Goal: Transaction & Acquisition: Purchase product/service

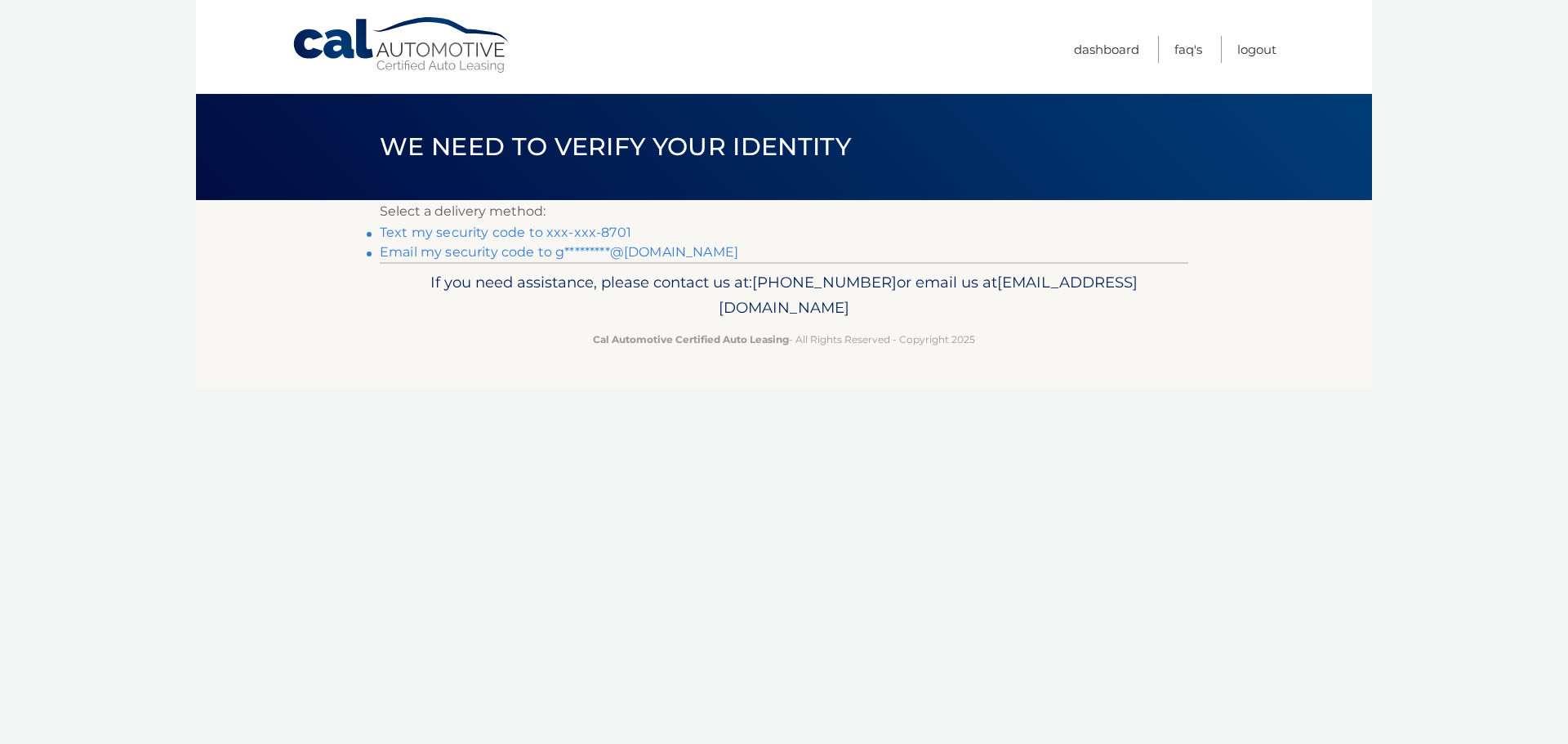
click at [524, 232] on link "Text my security code to xxx-xxx-8701" at bounding box center [505, 232] width 252 height 16
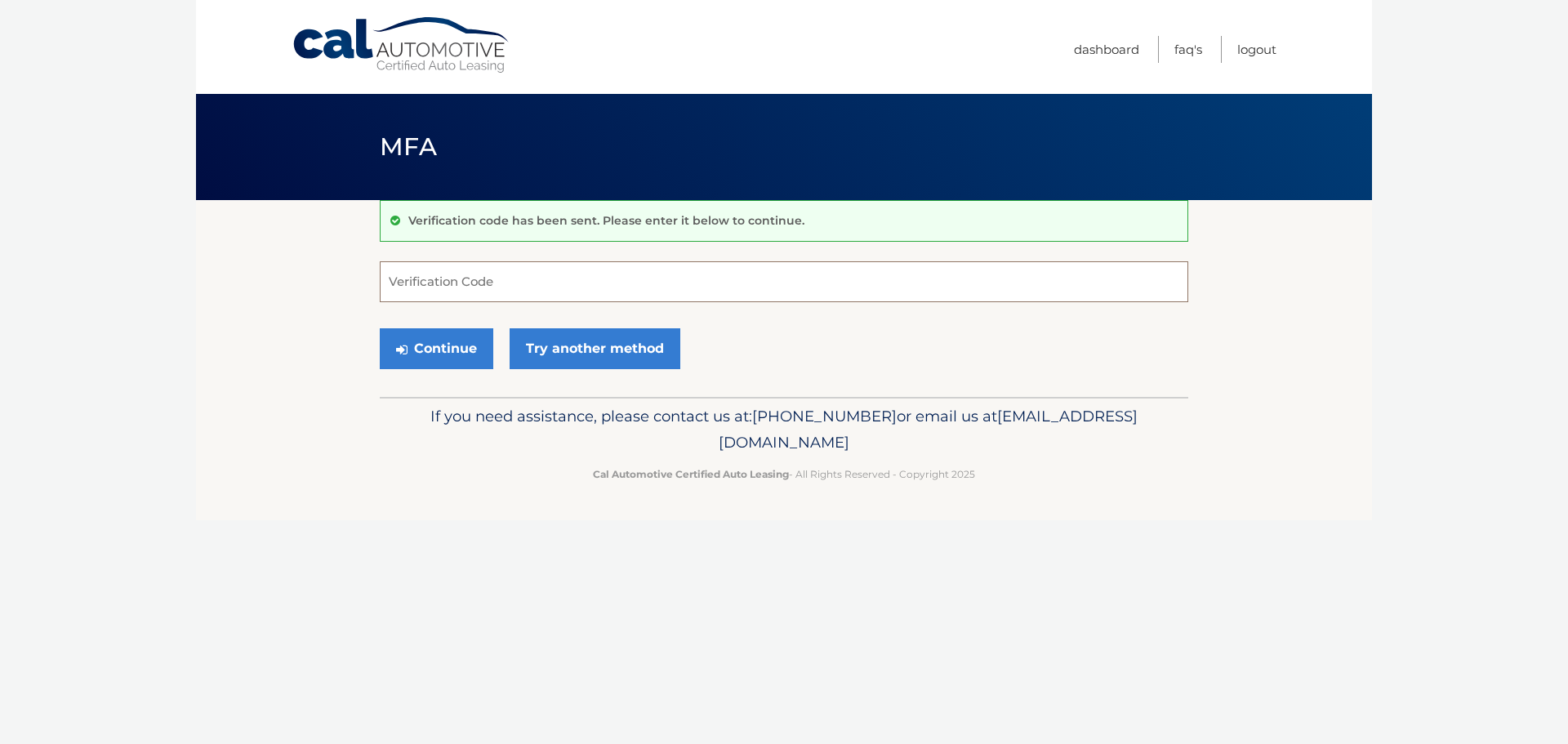
click at [496, 281] on input "Verification Code" at bounding box center [784, 281] width 808 height 41
type input "902420"
click at [379, 328] on button "Continue" at bounding box center [436, 348] width 114 height 41
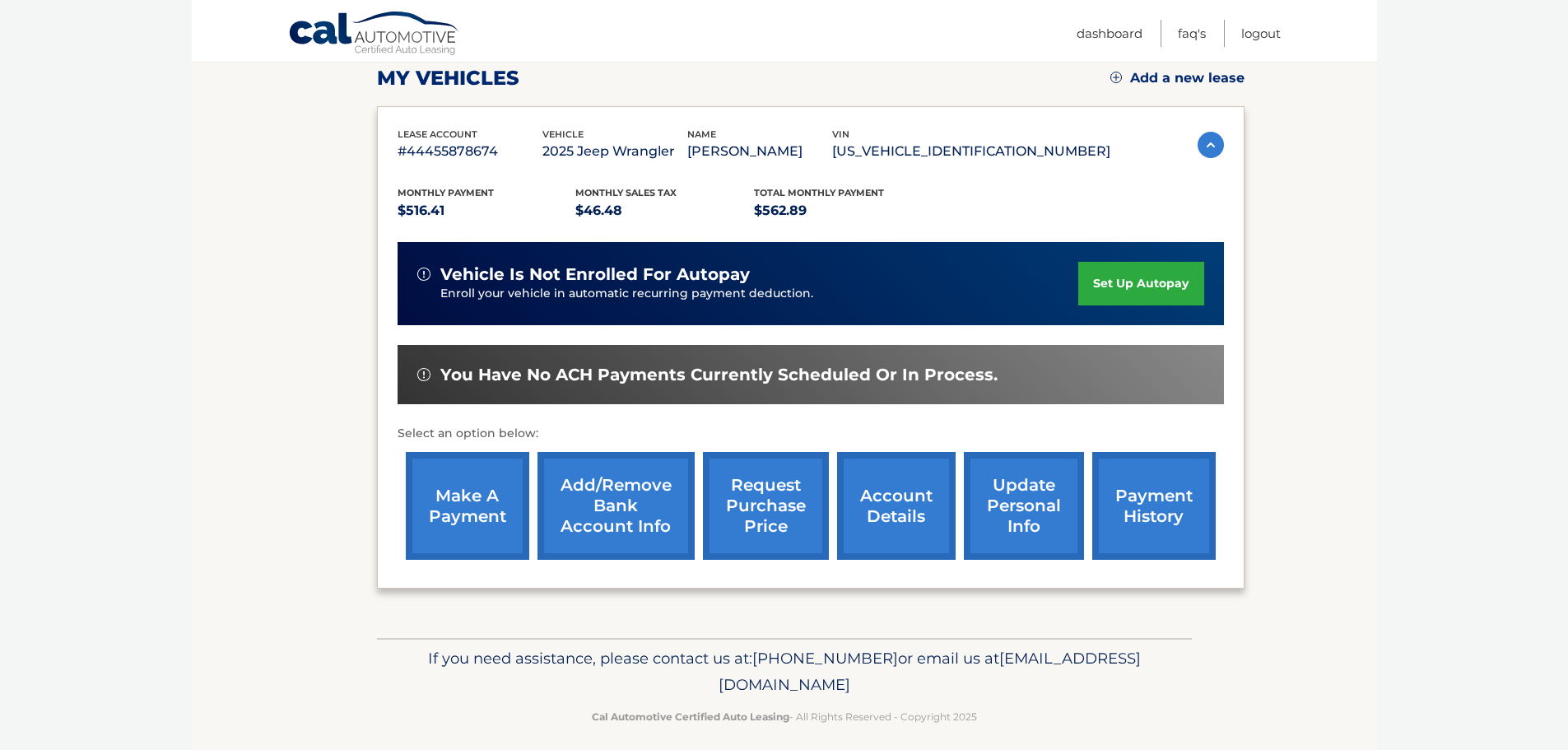
scroll to position [247, 0]
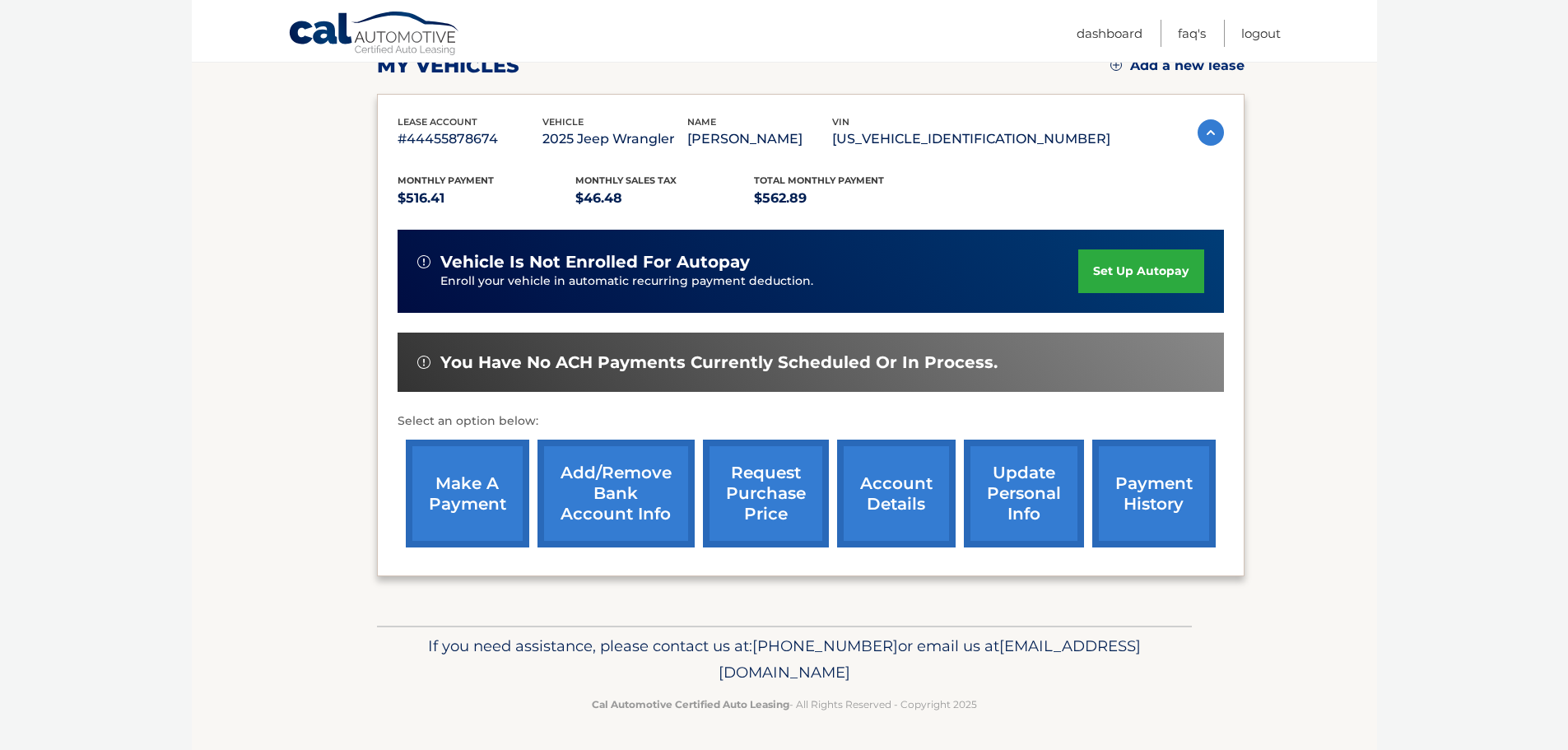
click at [1109, 500] on link "payment history" at bounding box center [1154, 493] width 124 height 108
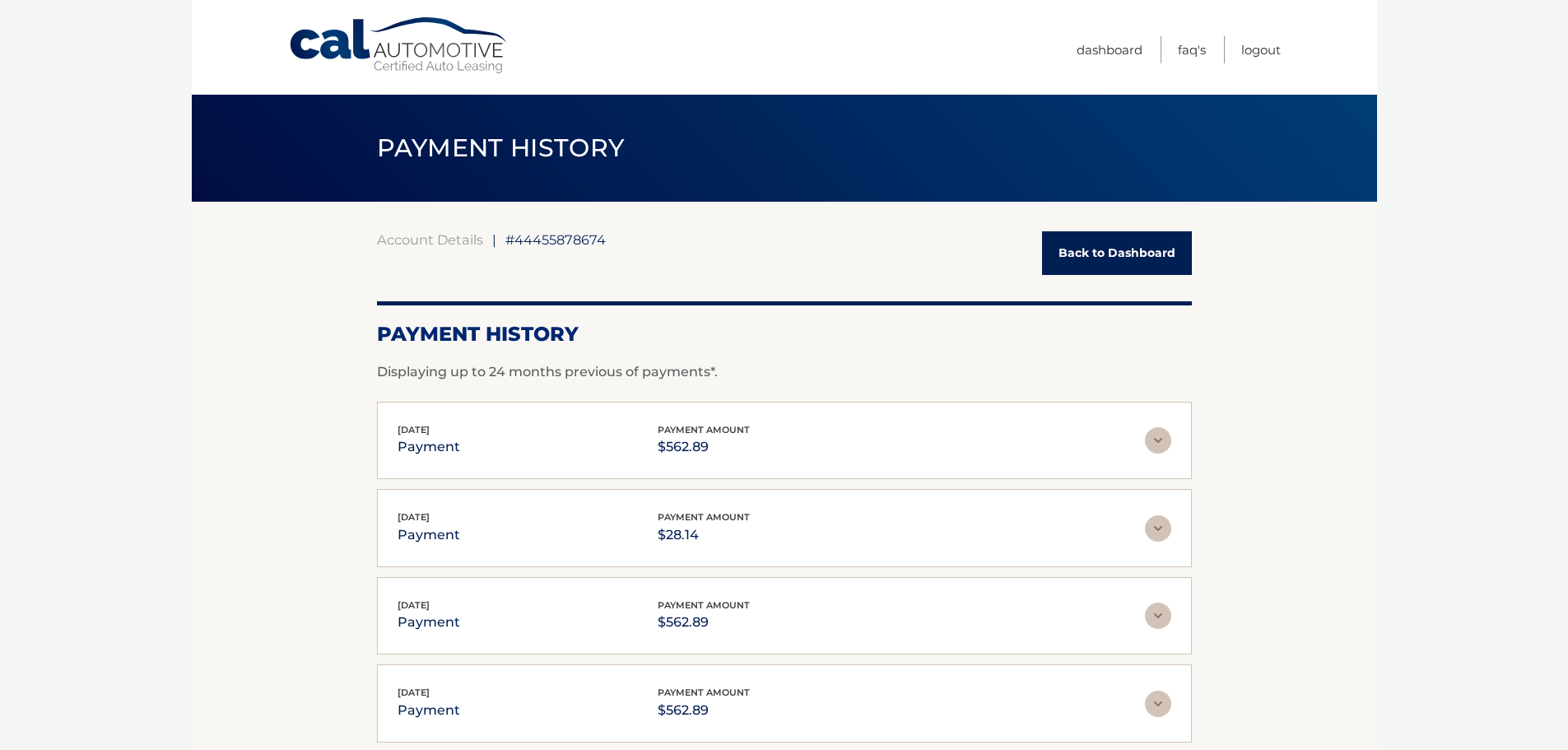
click at [1136, 255] on link "Back to Dashboard" at bounding box center [1116, 253] width 150 height 44
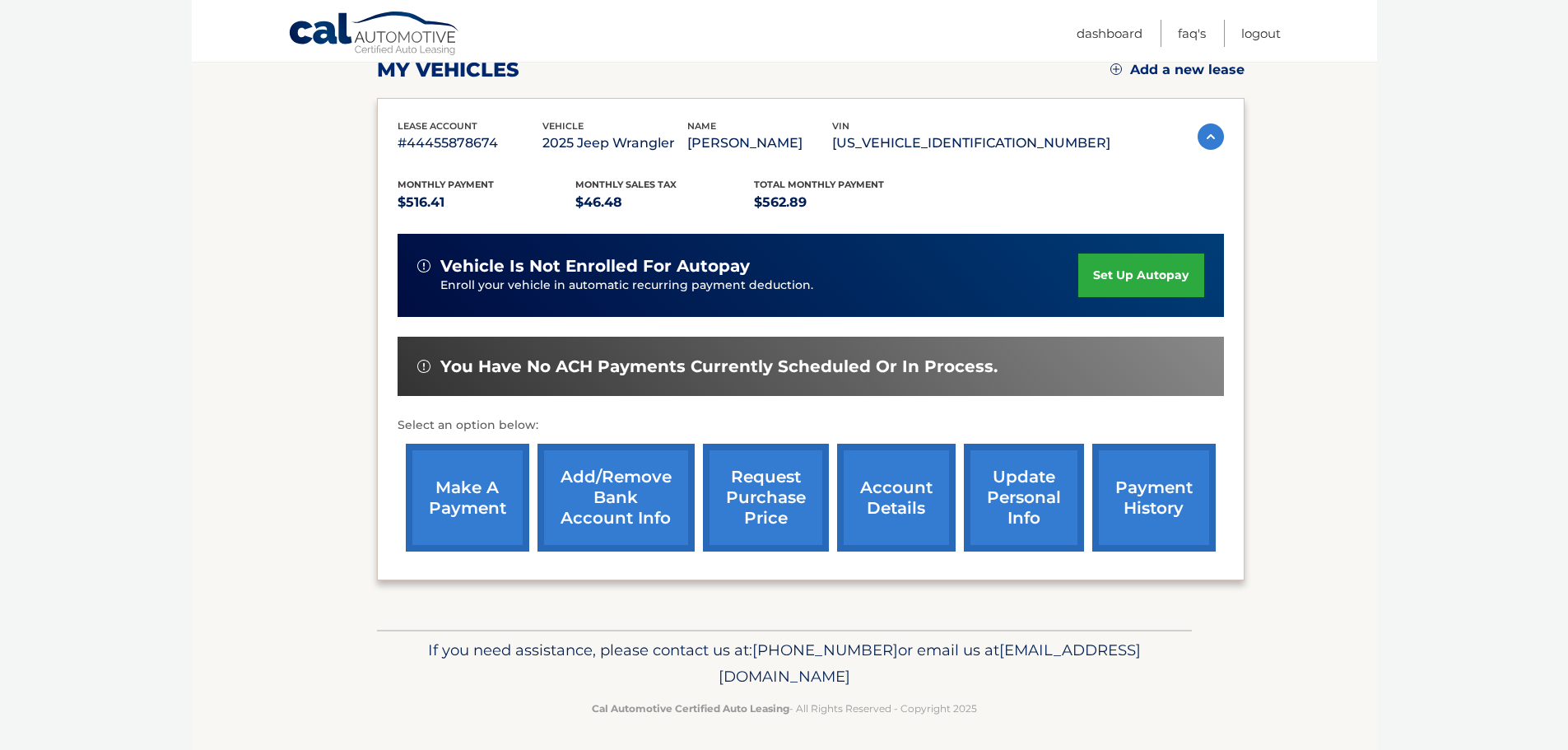
scroll to position [248, 0]
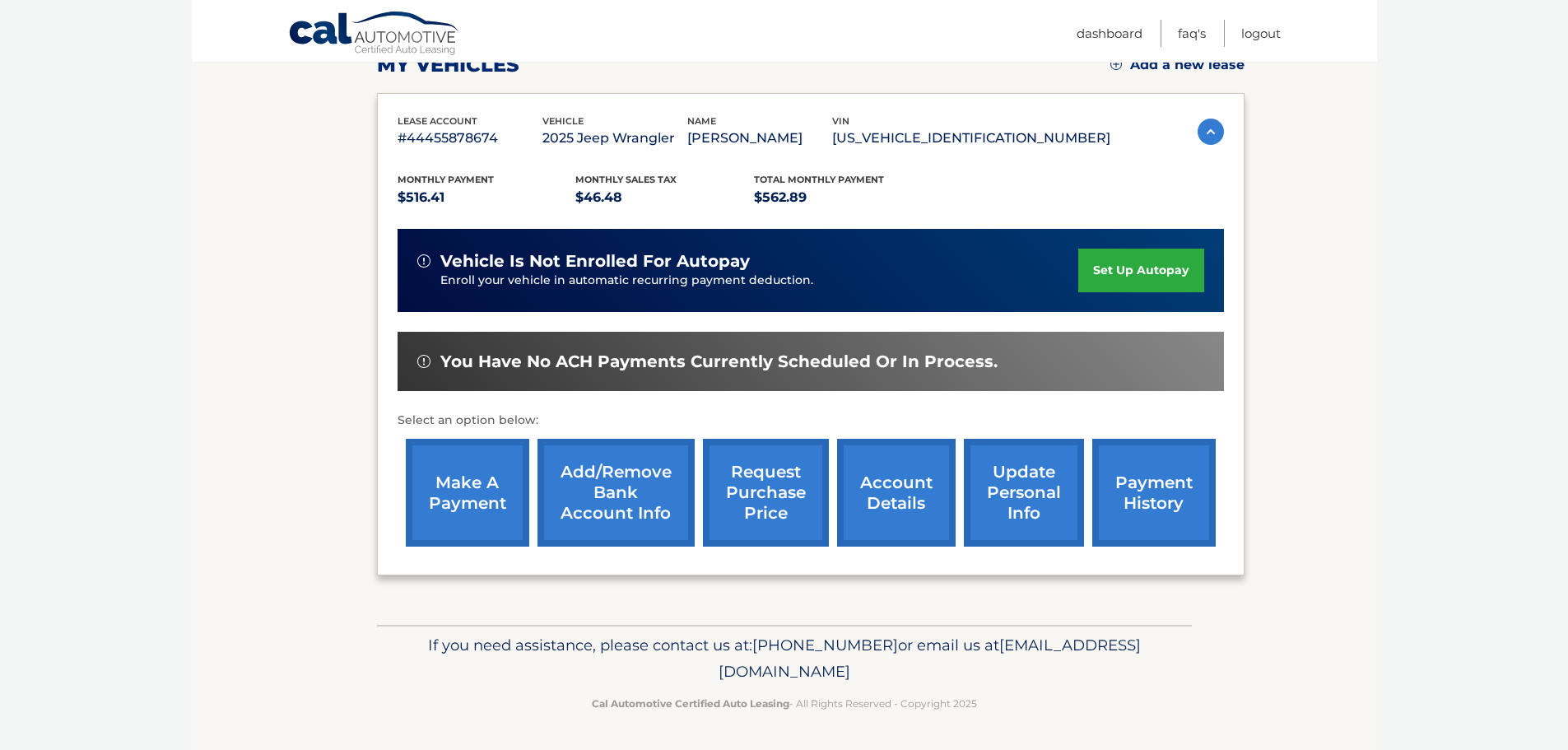
click at [494, 505] on link "make a payment" at bounding box center [468, 492] width 124 height 108
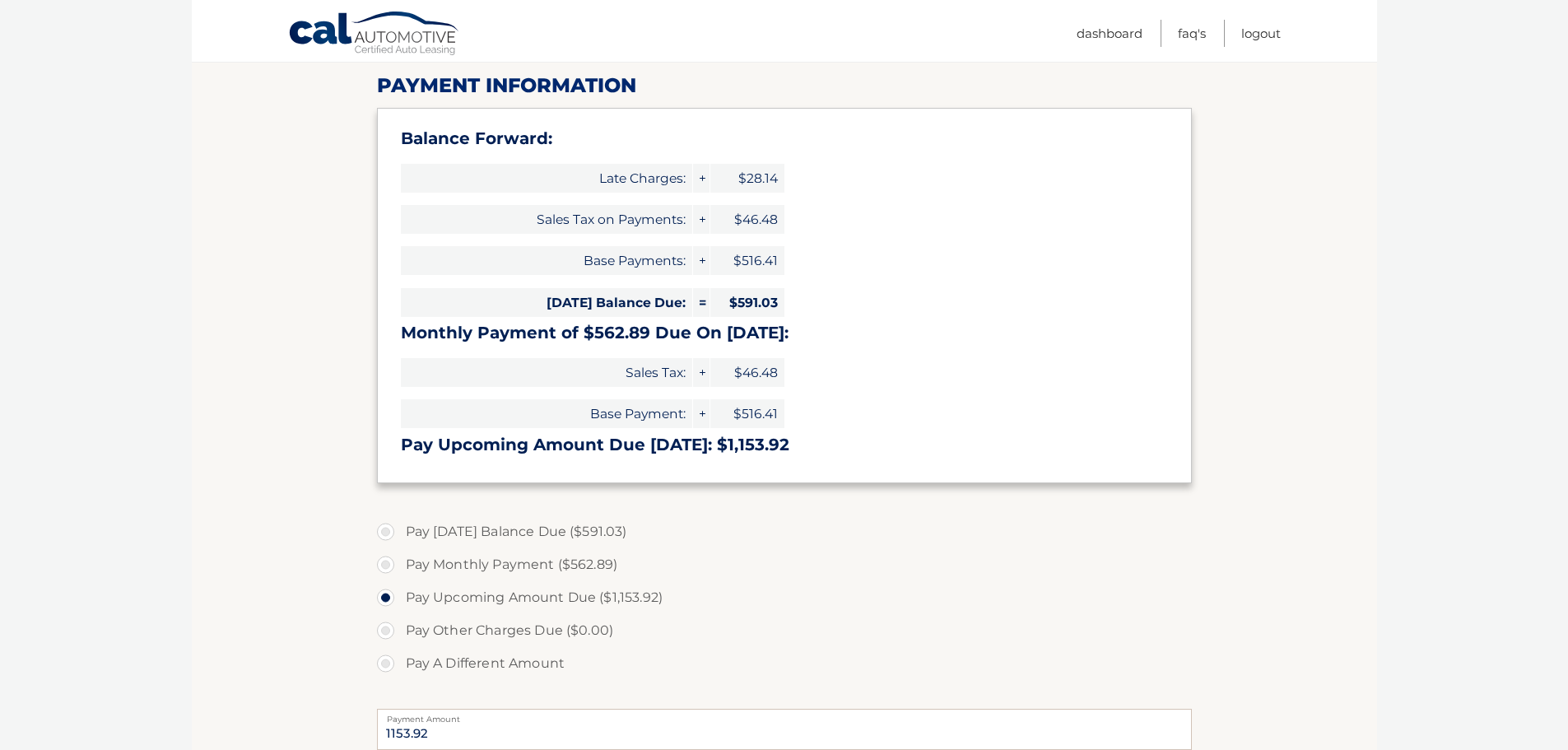
scroll to position [247, 0]
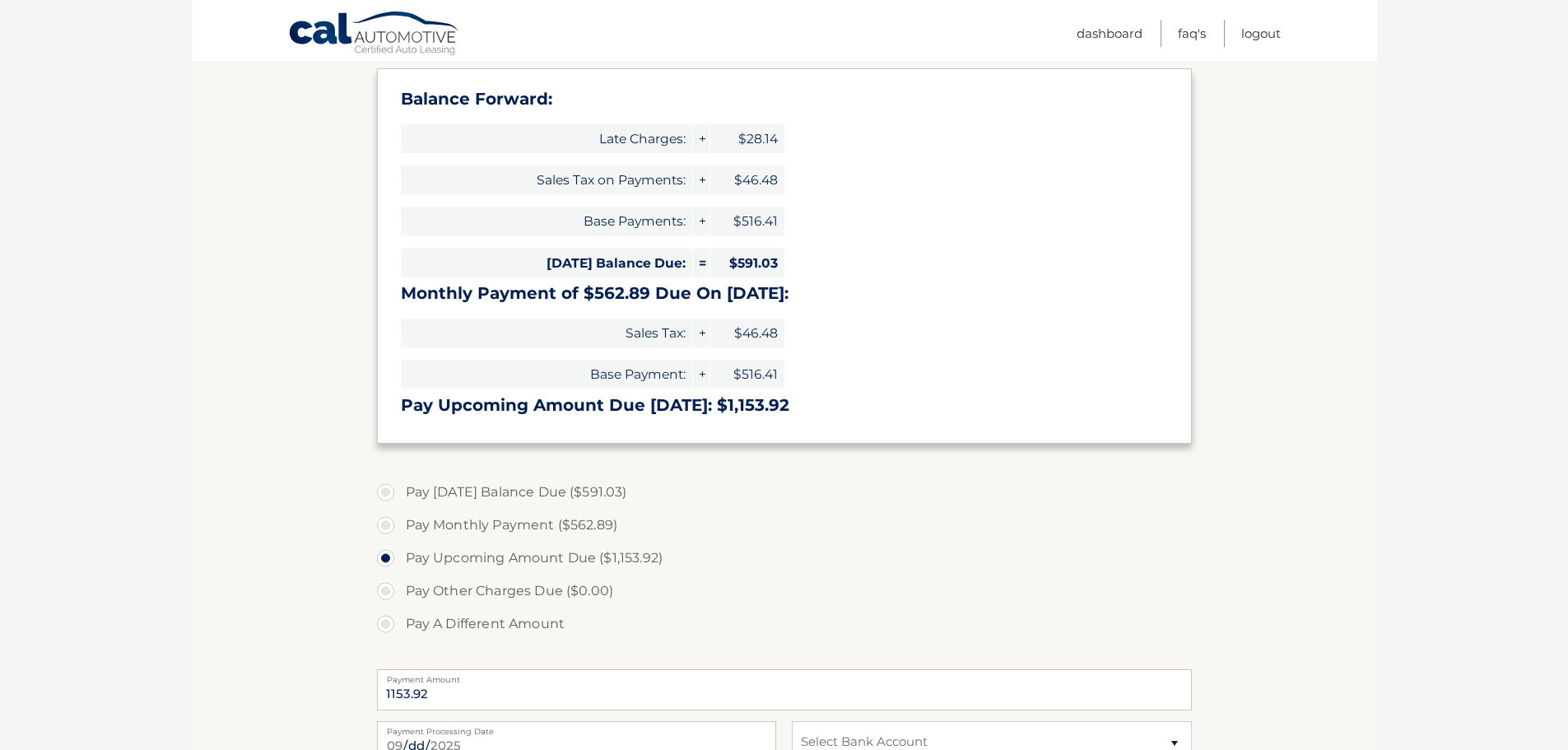
click at [729, 259] on span "$591.03" at bounding box center [747, 263] width 74 height 28
click at [382, 497] on label "Pay [DATE] Balance Due ($591.03)" at bounding box center [784, 492] width 815 height 33
click at [383, 497] on input "Pay [DATE] Balance Due ($591.03)" at bounding box center [392, 489] width 17 height 26
radio input "true"
type input "591.03"
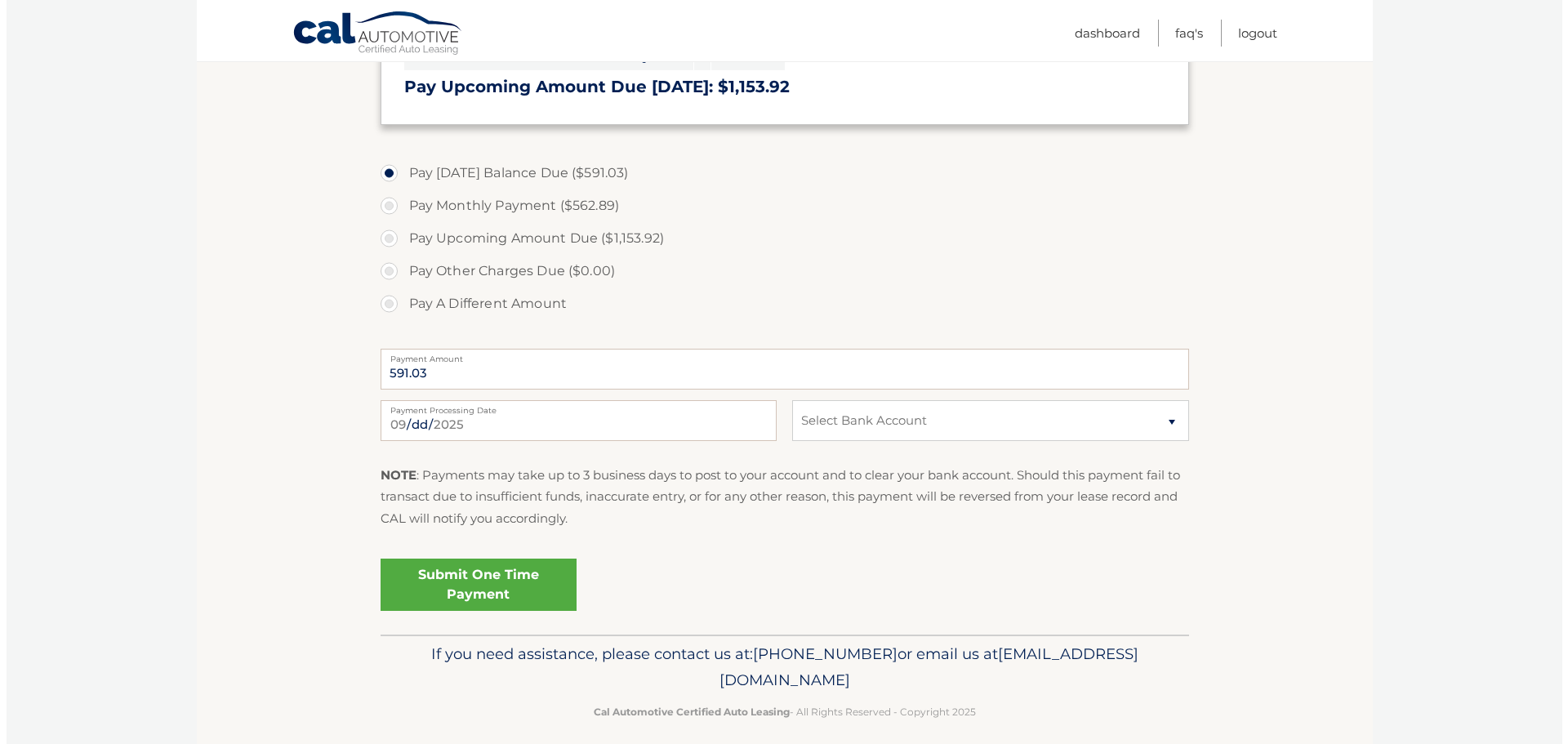
scroll to position [572, 0]
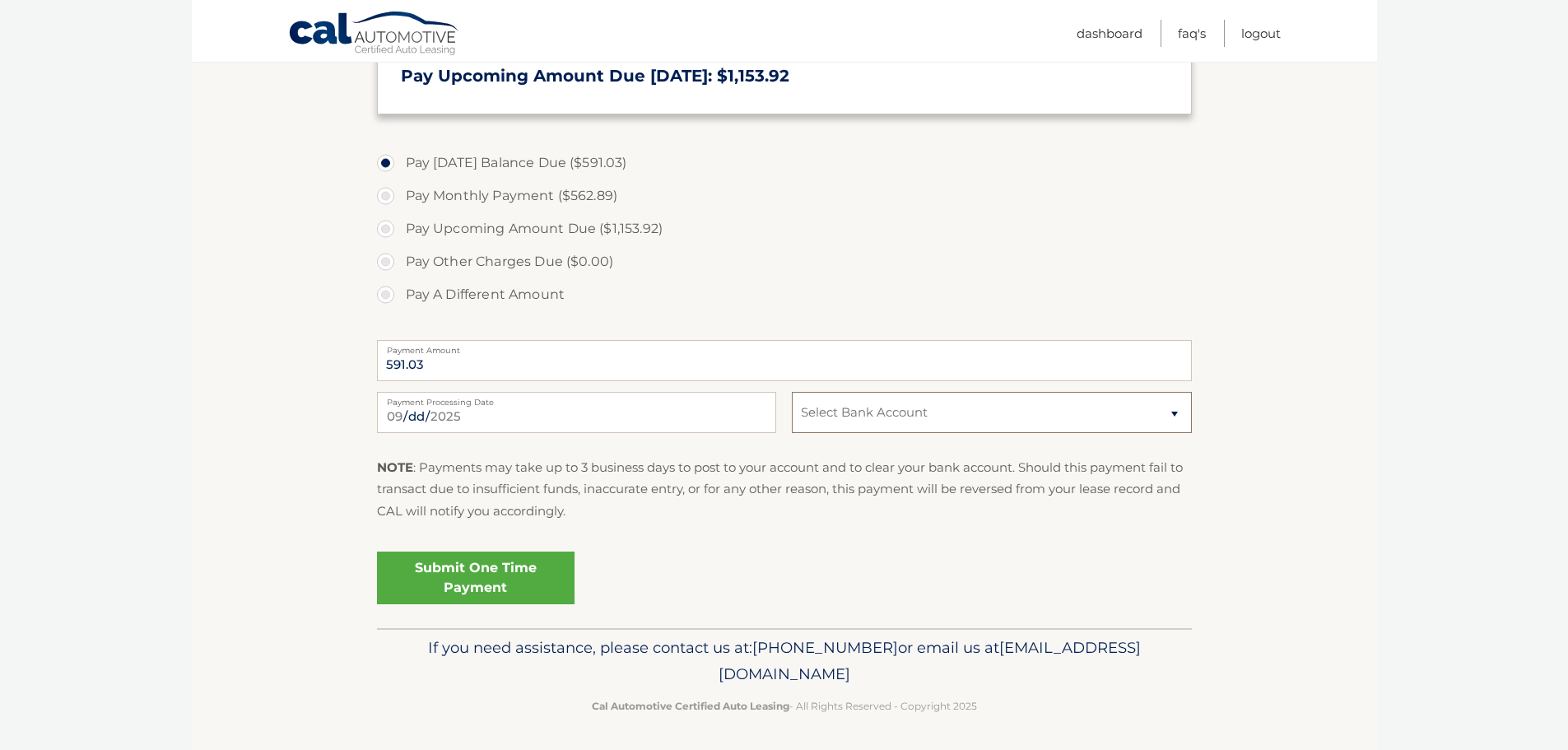
click at [875, 423] on select "Select Bank Account Checking [PERSON_NAME] FARGO BANK *****1976 Checking FRANKL…" at bounding box center [991, 412] width 399 height 41
select select "NzY3MDVhMTctMjk4My00NmRhLTg3YWUtN2EzMTBkMjJkNGE1"
click at [792, 392] on select "Select Bank Account Checking [PERSON_NAME] FARGO BANK *****1976 Checking FRANKL…" at bounding box center [991, 412] width 399 height 41
click at [451, 588] on link "Submit One Time Payment" at bounding box center [475, 578] width 197 height 53
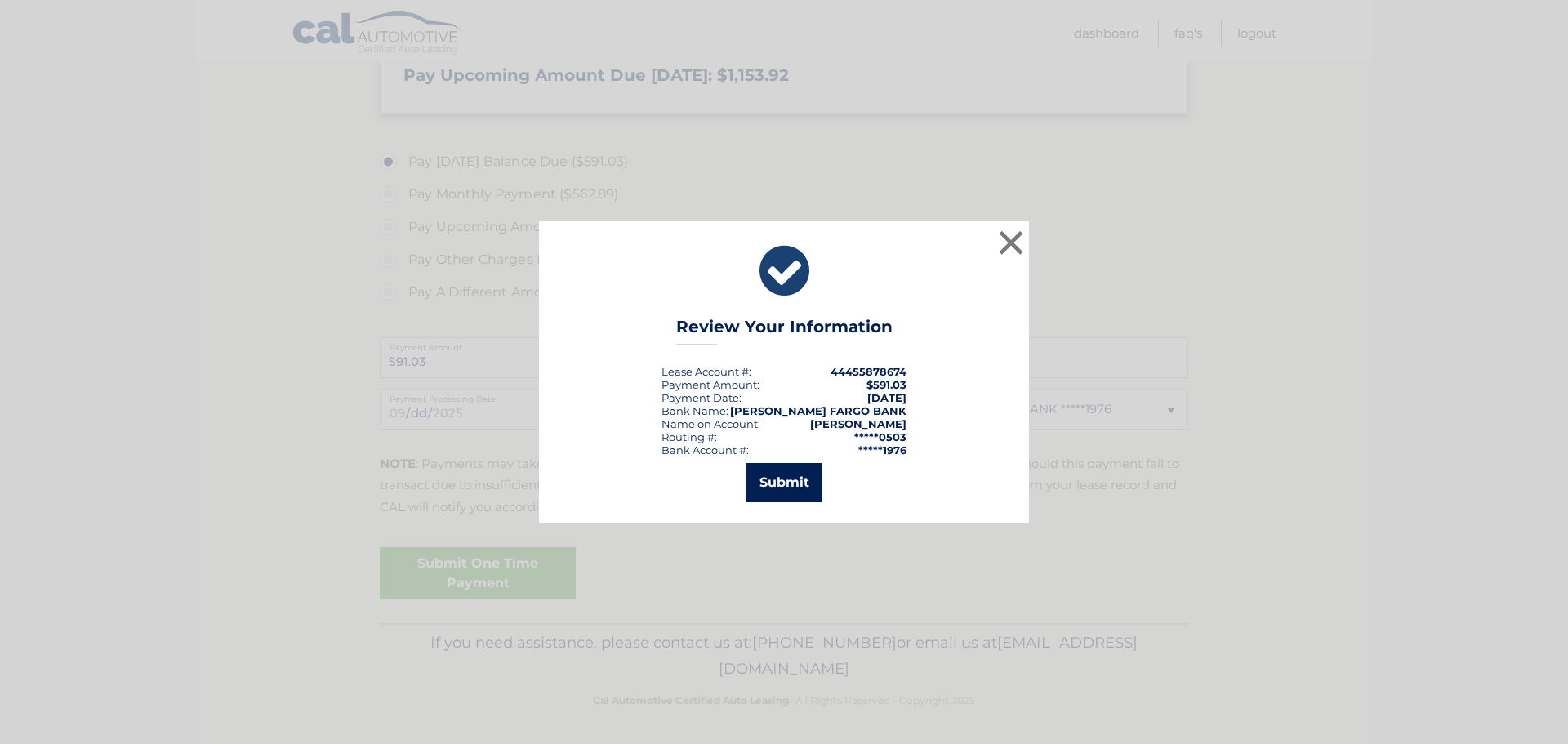
click at [794, 488] on button "Submit" at bounding box center [784, 482] width 76 height 39
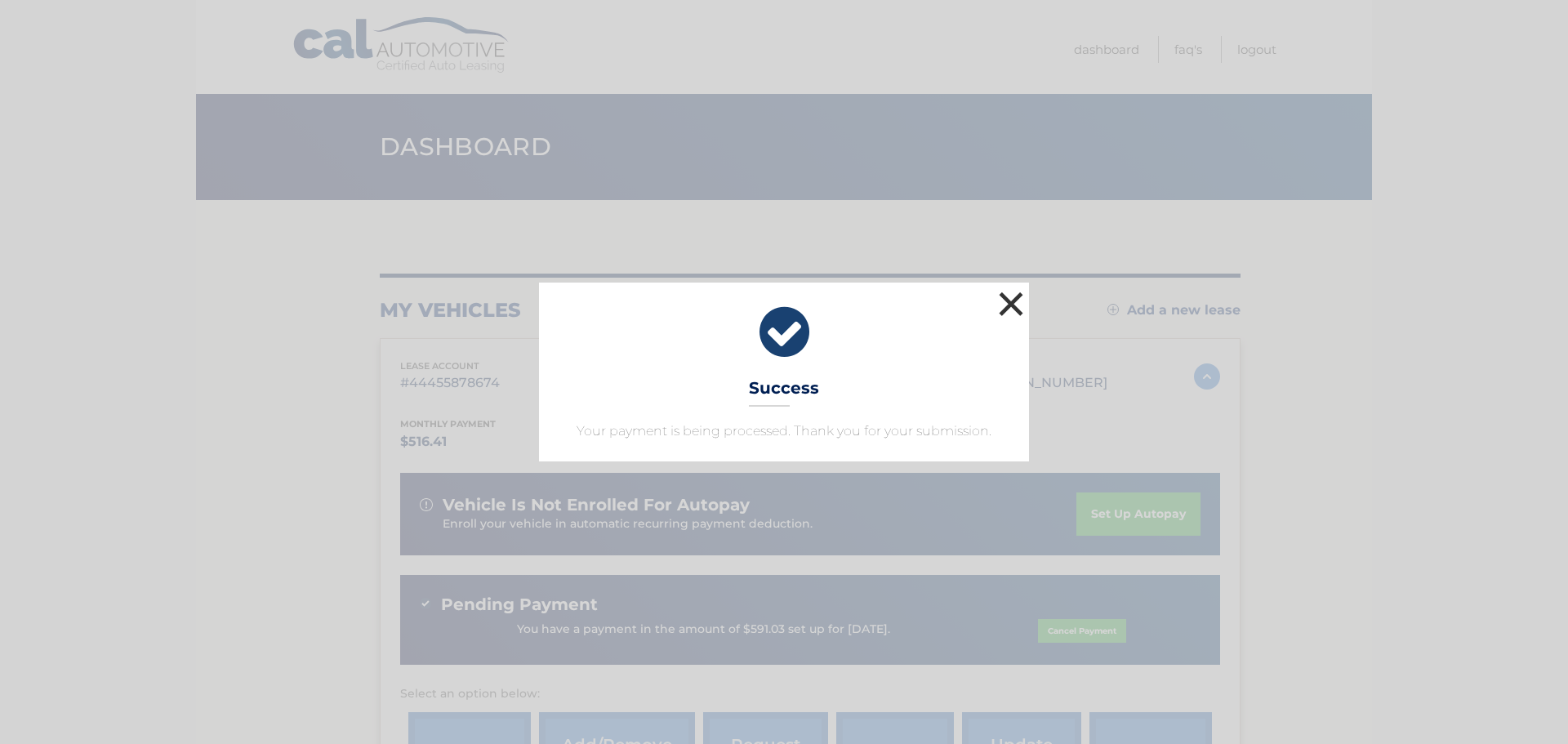
click at [1009, 304] on button "×" at bounding box center [1010, 303] width 32 height 32
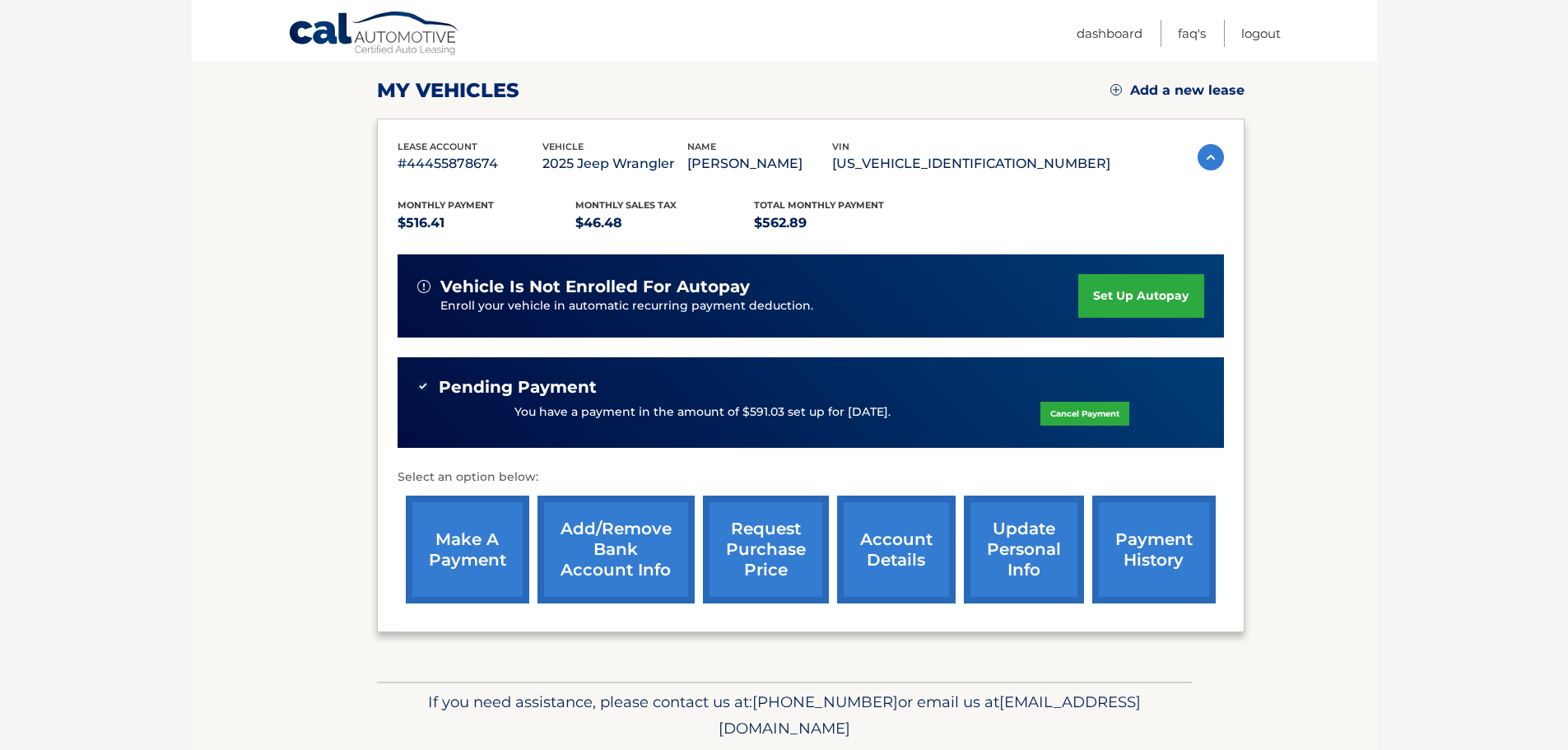
scroll to position [247, 0]
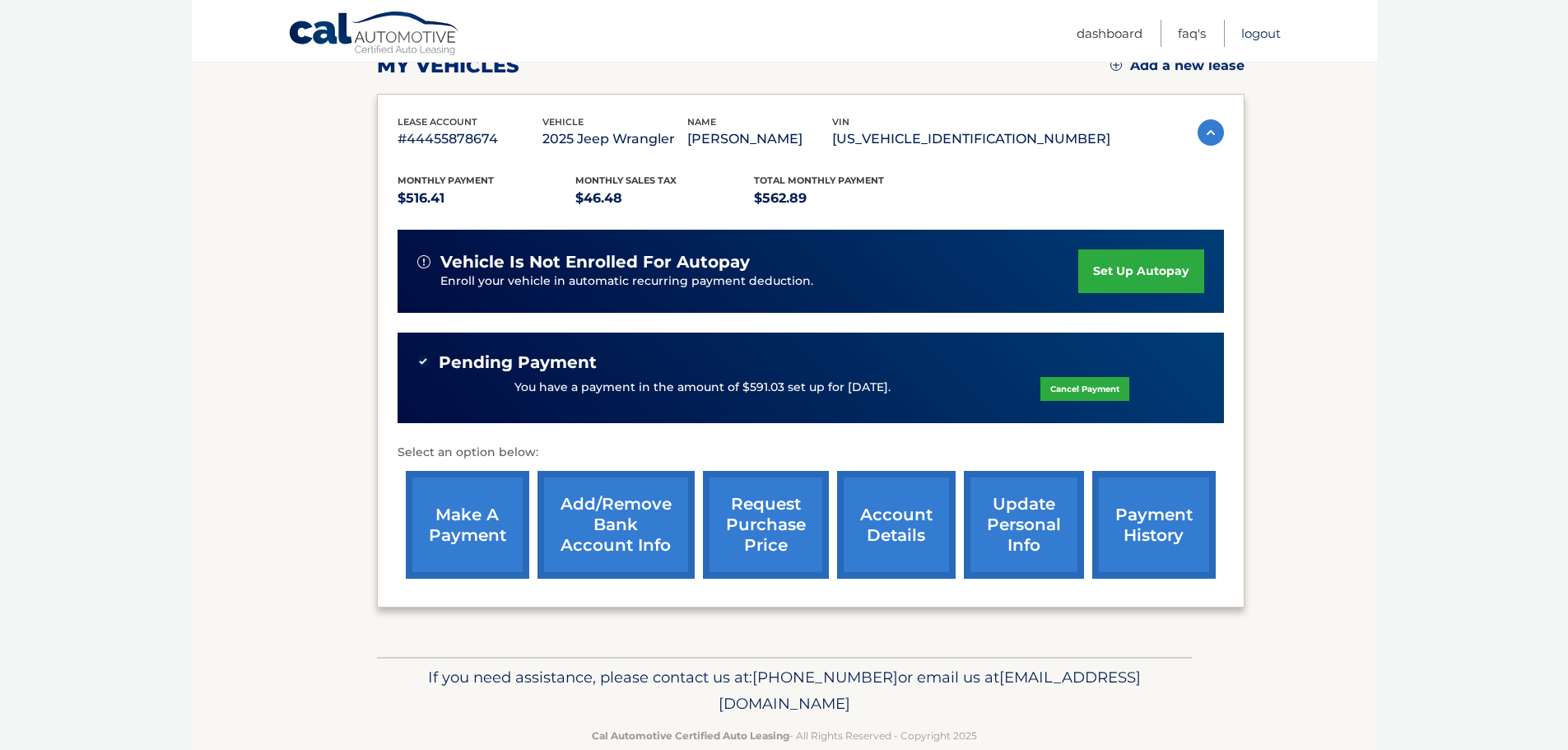
click at [1267, 38] on link "Logout" at bounding box center [1260, 33] width 39 height 27
